Goal: Information Seeking & Learning: Learn about a topic

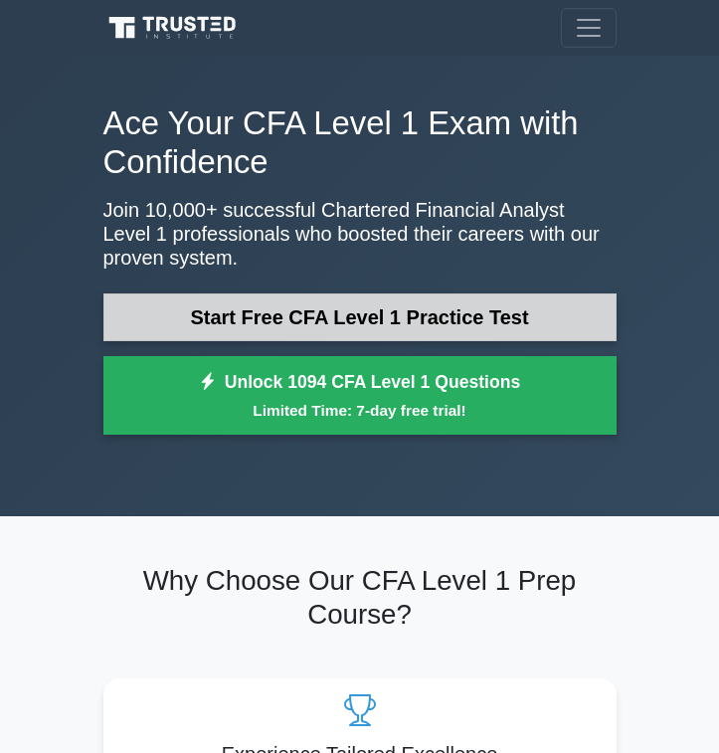
click at [408, 306] on link "Start Free CFA Level 1 Practice Test" at bounding box center [359, 317] width 513 height 48
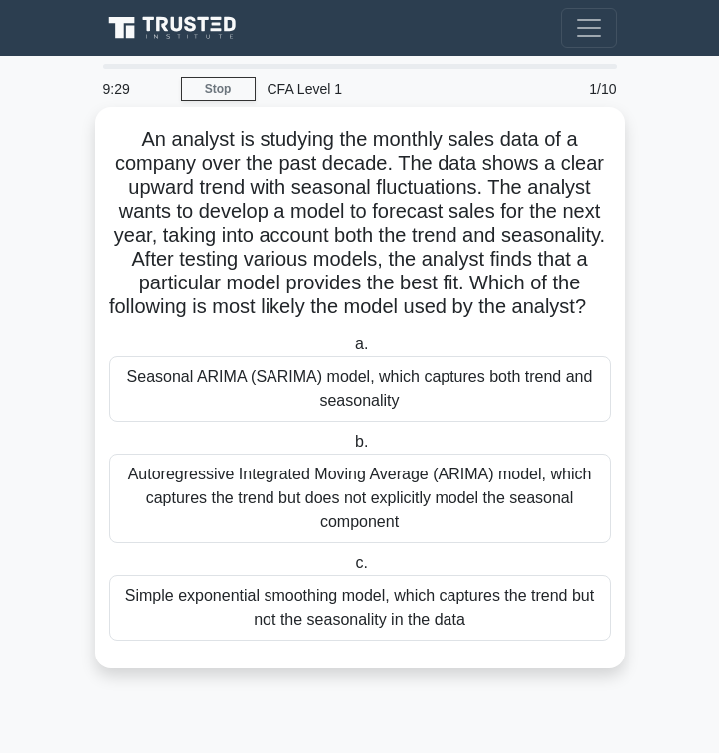
click at [416, 404] on div "Seasonal ARIMA (SARIMA) model, which captures both trend and seasonality" at bounding box center [359, 389] width 501 height 66
click at [351, 351] on input "a. Seasonal ARIMA (SARIMA) model, which captures both trend and seasonality" at bounding box center [351, 344] width 0 height 13
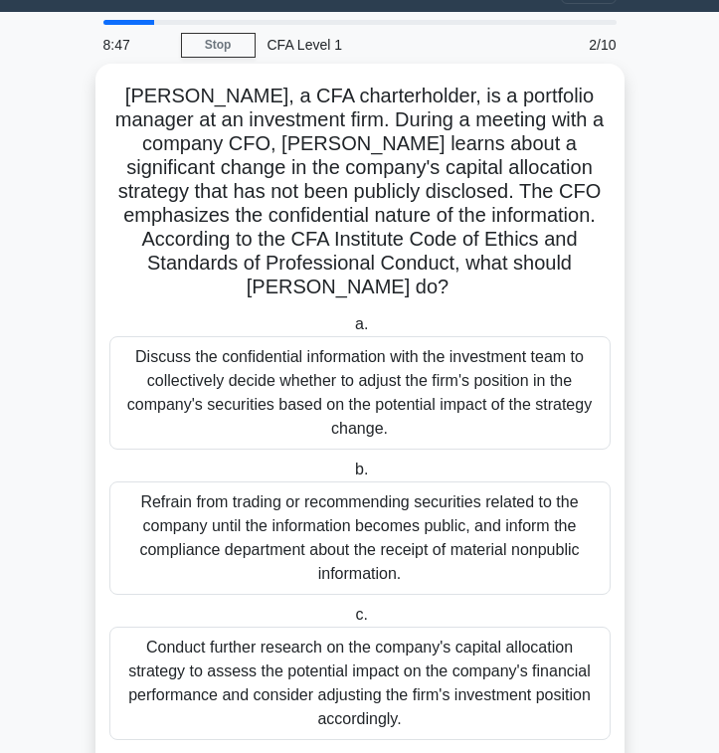
scroll to position [44, 0]
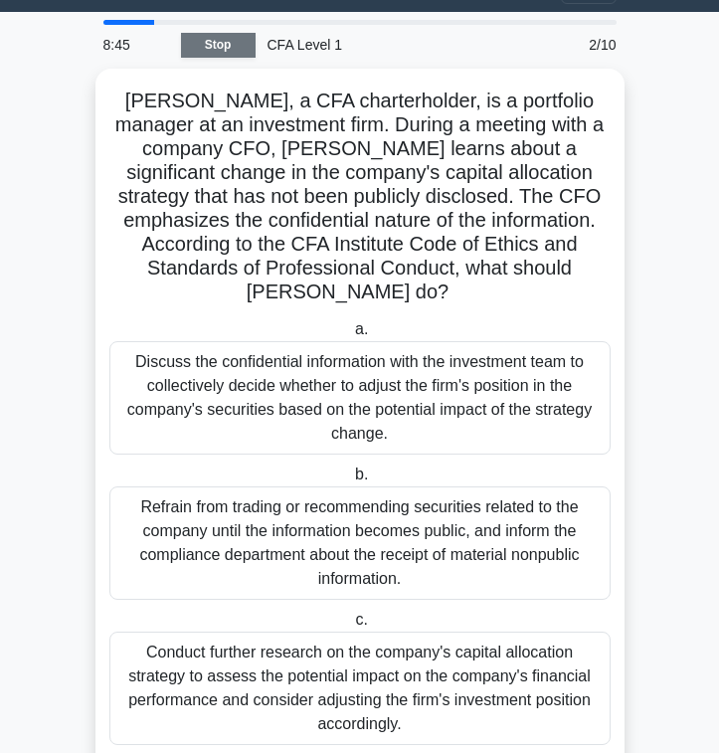
click at [233, 37] on link "Stop" at bounding box center [218, 45] width 75 height 25
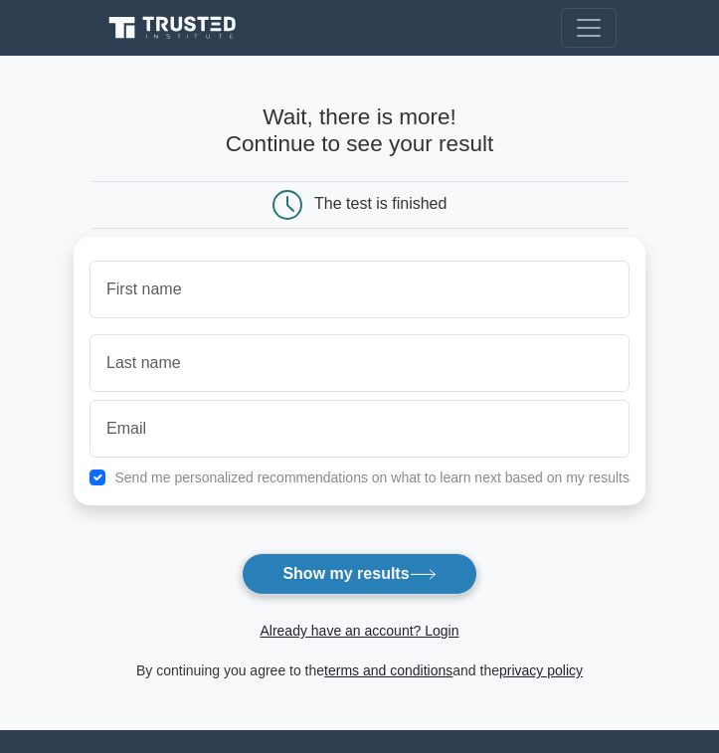
click at [314, 556] on button "Show my results" at bounding box center [359, 574] width 235 height 42
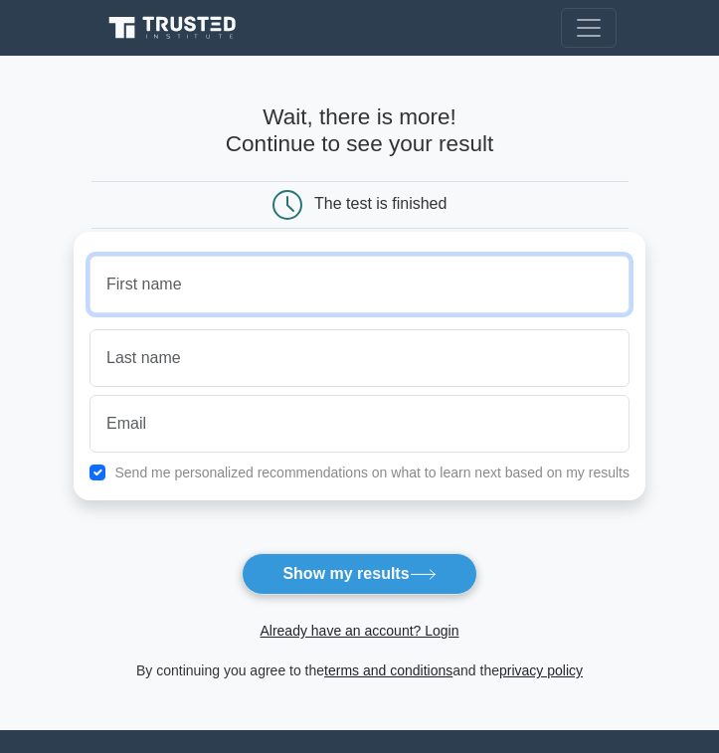
click at [253, 269] on input "text" at bounding box center [359, 284] width 540 height 58
type input "Anh"
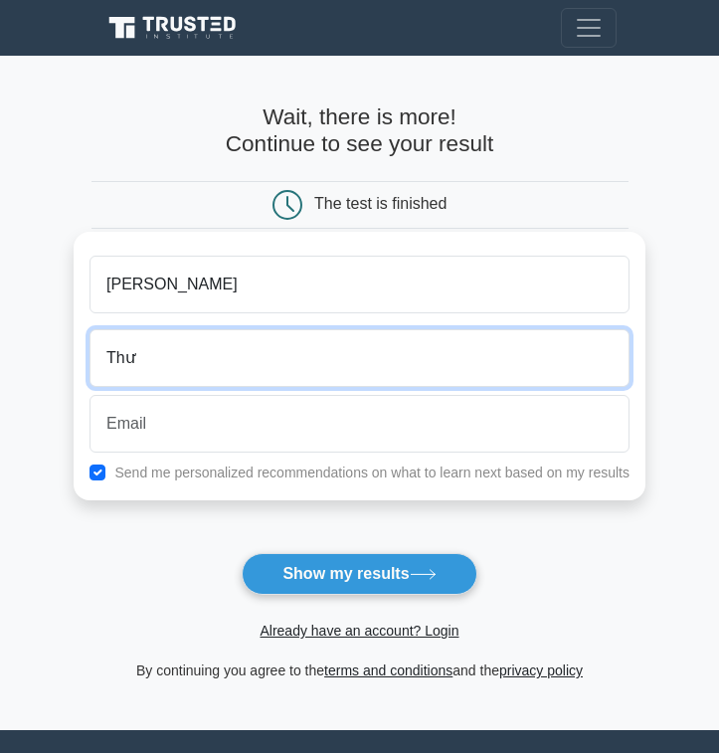
type input "Thư"
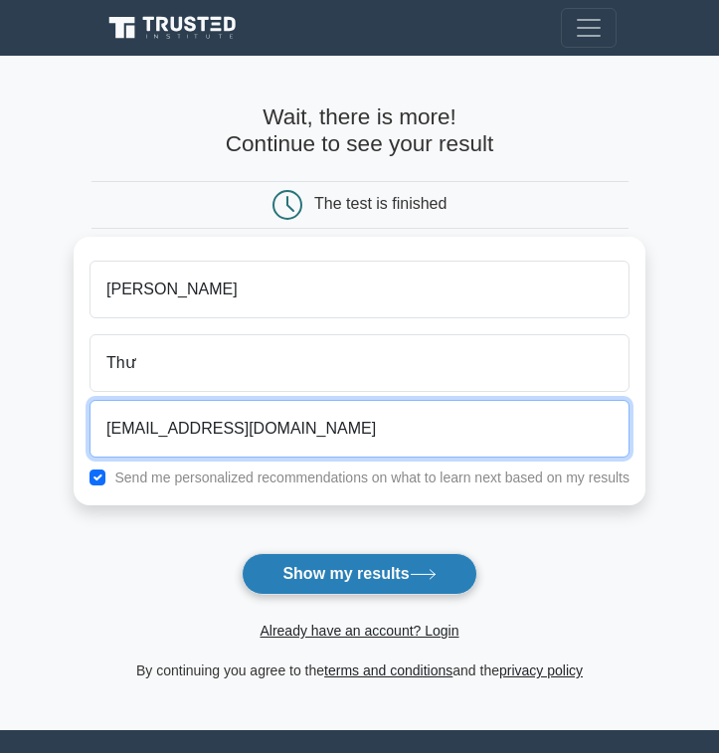
type input "anhthu6928@gmail.com"
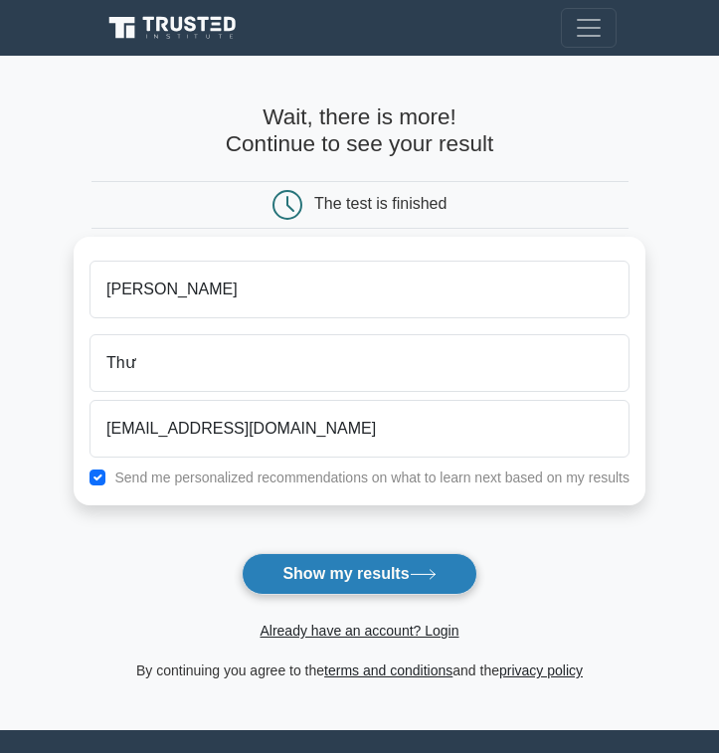
click at [305, 589] on button "Show my results" at bounding box center [359, 574] width 235 height 42
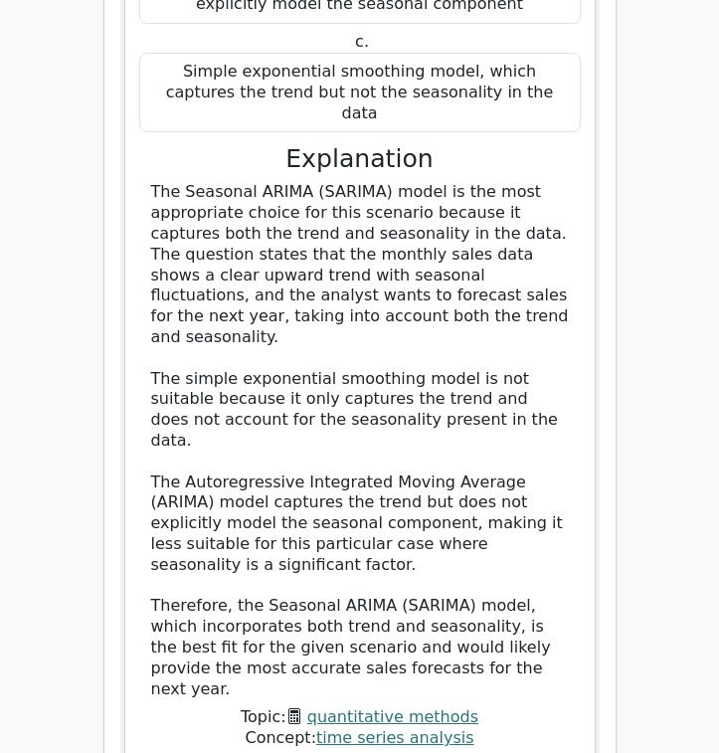
scroll to position [2609, 0]
